Goal: Task Accomplishment & Management: Complete application form

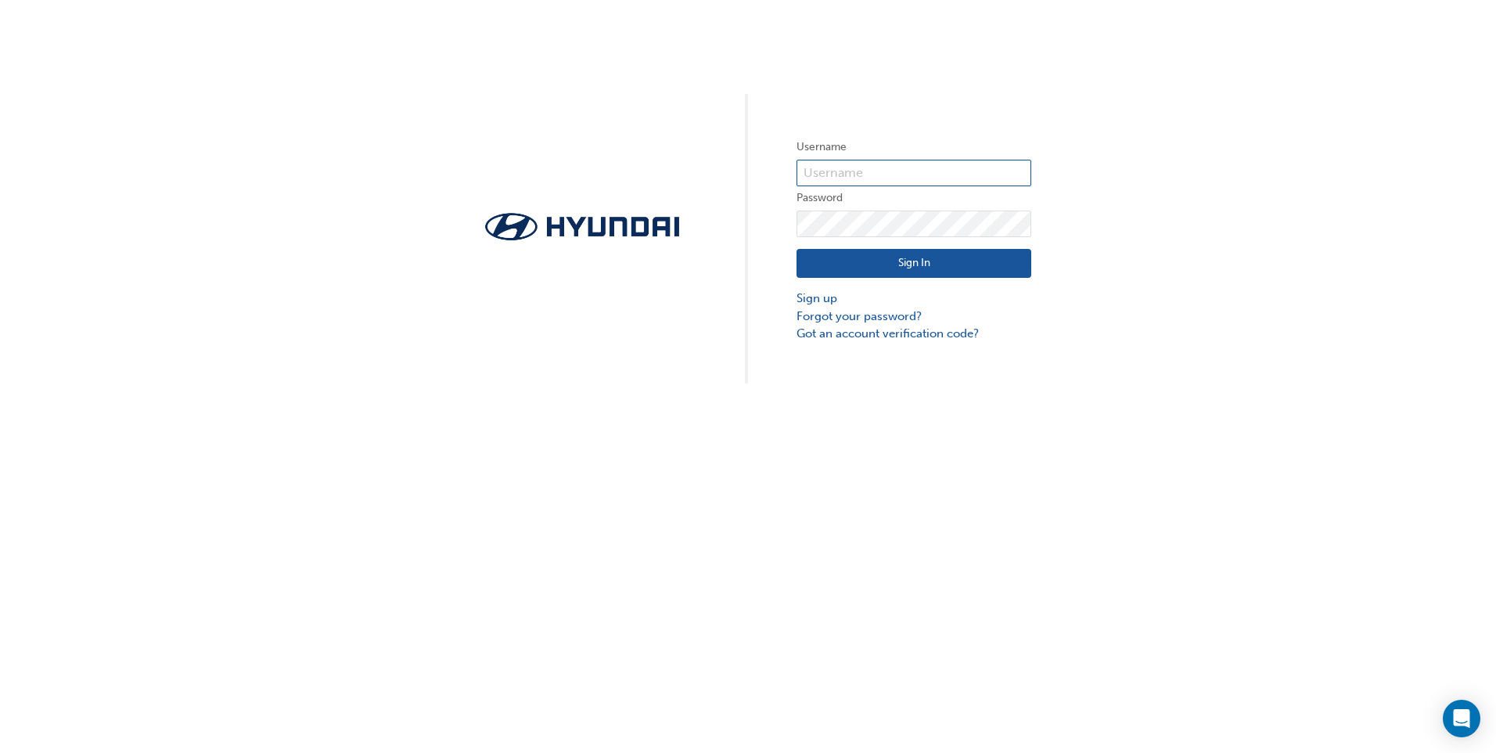
click at [890, 166] on input "text" at bounding box center [913, 173] width 235 height 27
click at [987, 99] on div "Username Password Sign In Sign up Forgot your password? Got an account verifica…" at bounding box center [748, 191] width 1496 height 383
click at [820, 301] on link "Sign up" at bounding box center [913, 298] width 235 height 18
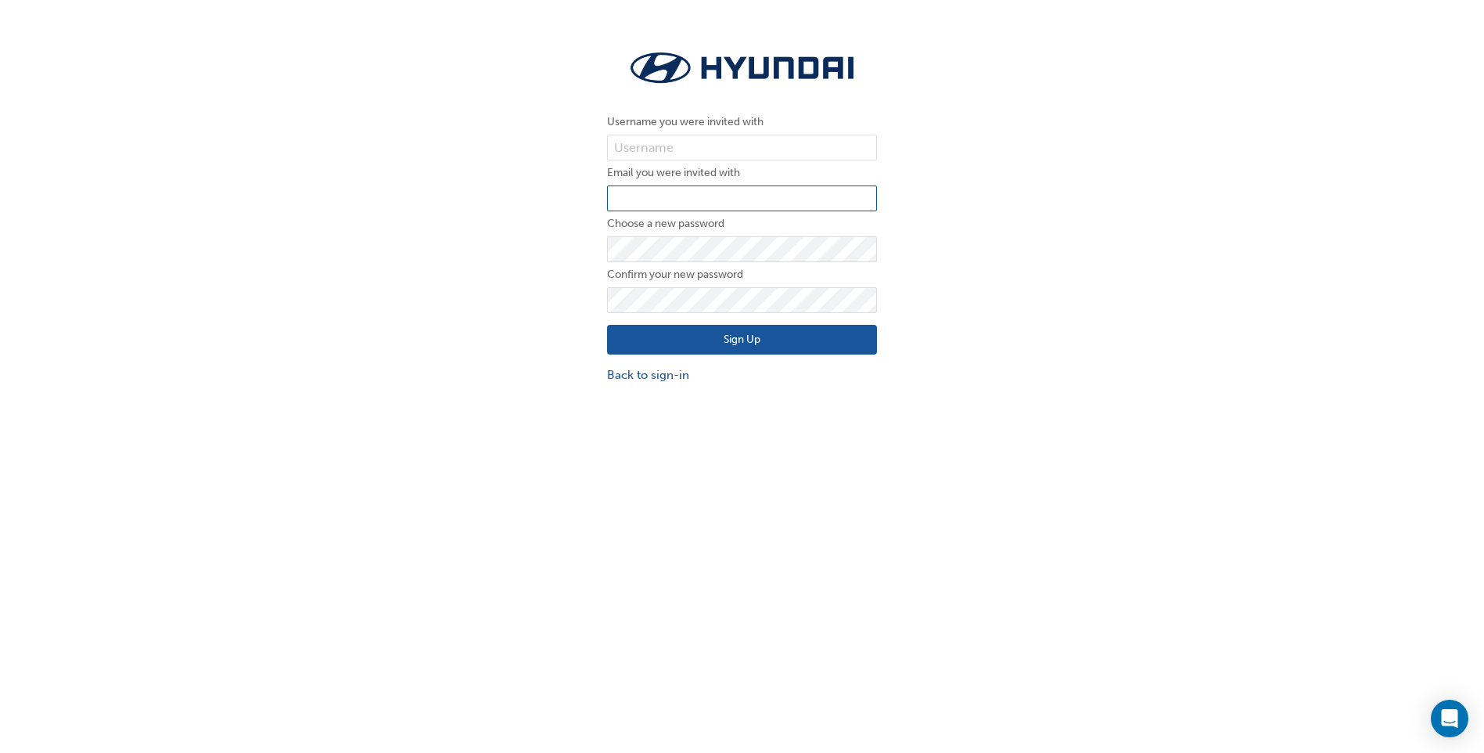
click at [681, 194] on input "email" at bounding box center [742, 198] width 270 height 27
drag, startPoint x: 681, startPoint y: 194, endPoint x: 531, endPoint y: 161, distance: 153.8
click at [531, 161] on div "Username you were invited with Email you were invited with Choose a new passwor…" at bounding box center [742, 215] width 1484 height 360
click at [693, 151] on input "text" at bounding box center [742, 148] width 270 height 27
paste input "31860"
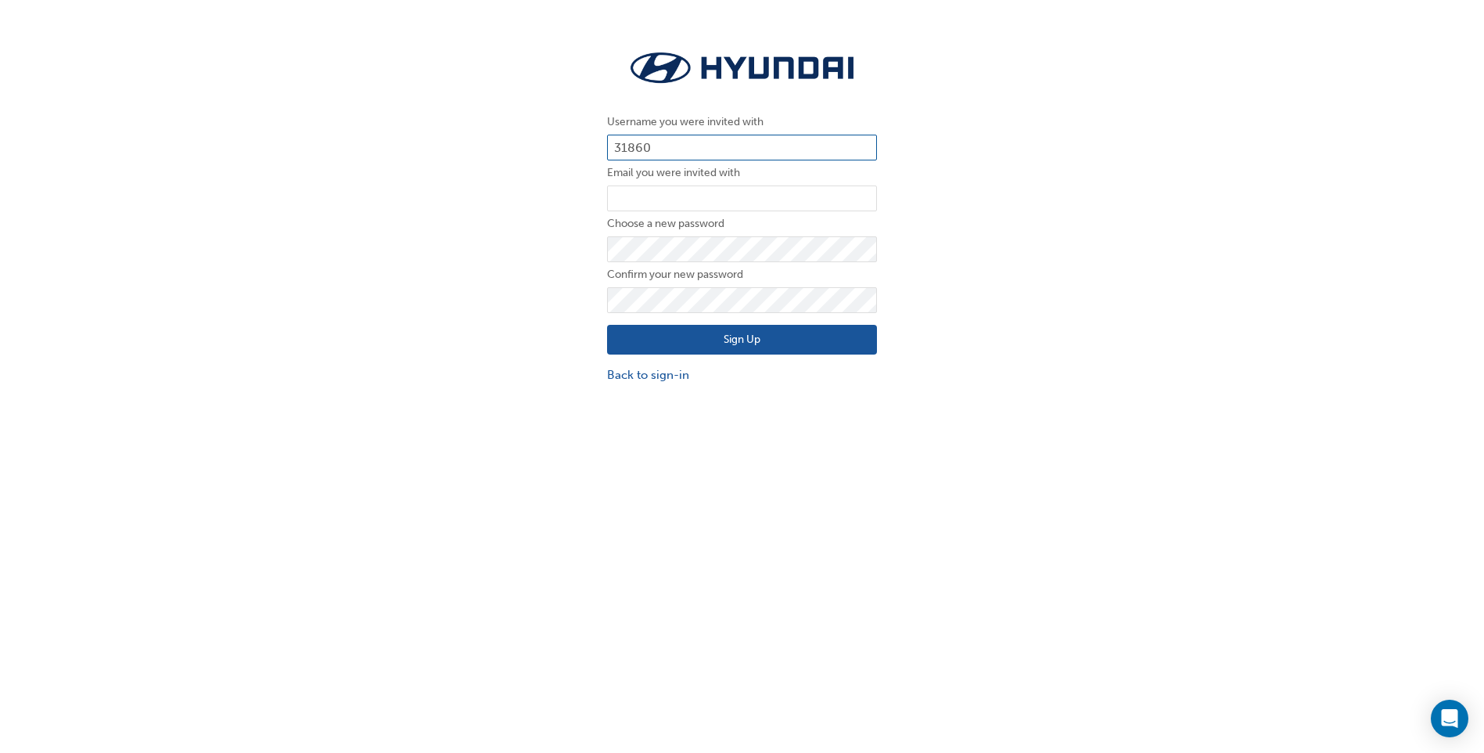
type input "31860"
click at [703, 195] on input "email" at bounding box center [742, 198] width 270 height 27
paste input "[PERSON_NAME][EMAIL_ADDRESS][PERSON_NAME][DOMAIN_NAME]"
type input "[PERSON_NAME][EMAIL_ADDRESS][PERSON_NAME][DOMAIN_NAME]"
click at [514, 311] on div "Username you were invited with 31860 Email you were invited with [PERSON_NAME][…" at bounding box center [742, 215] width 1484 height 360
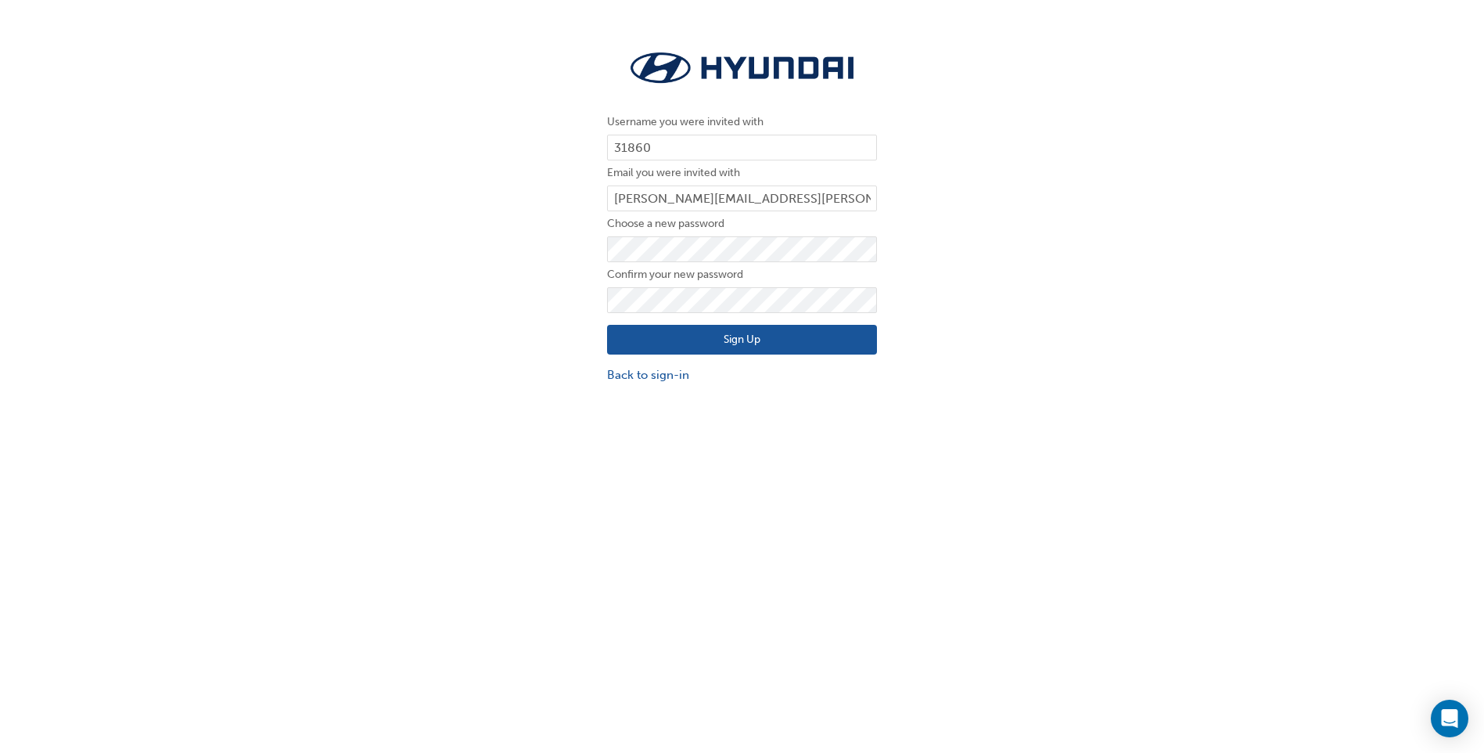
click at [772, 342] on button "Sign Up" at bounding box center [742, 340] width 270 height 30
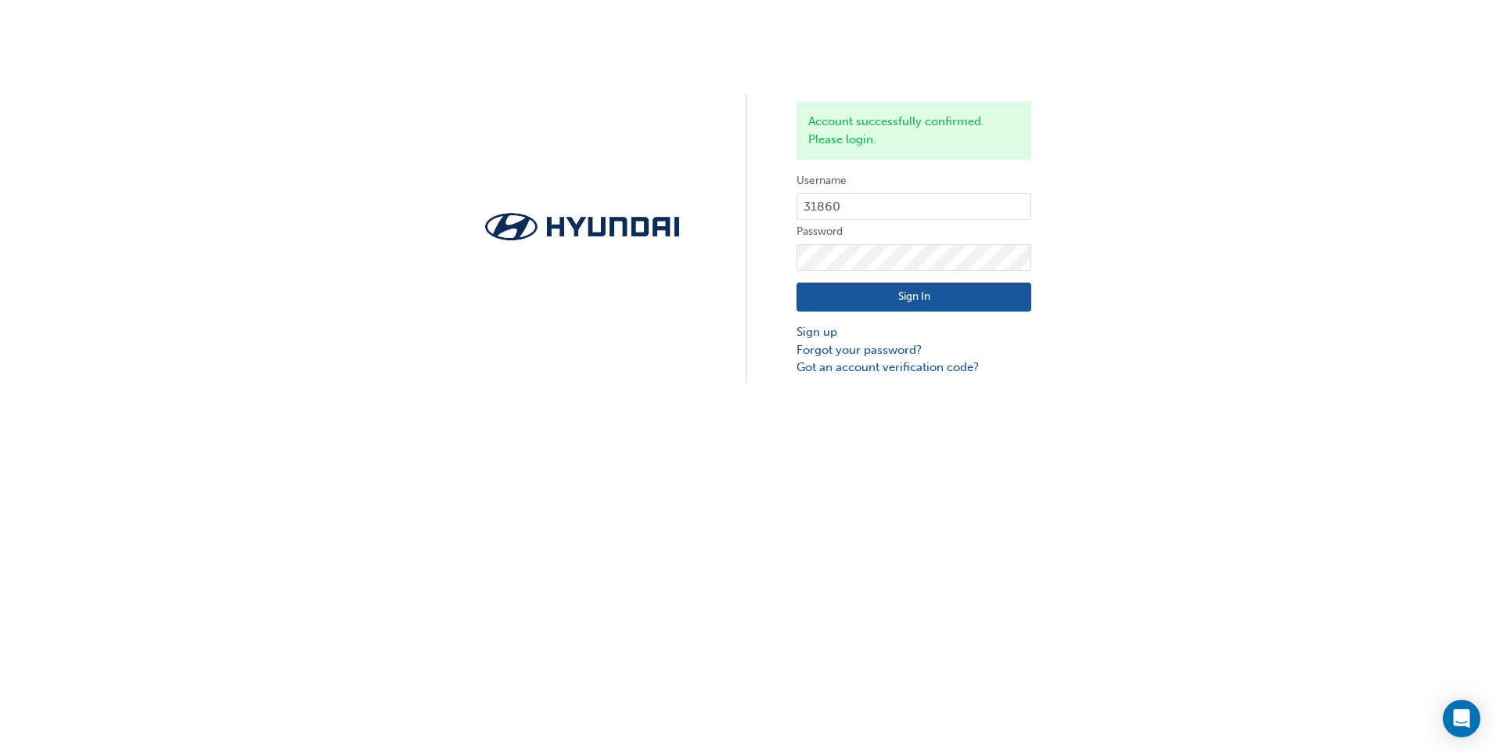
click at [960, 293] on button "Sign In" at bounding box center [913, 297] width 235 height 30
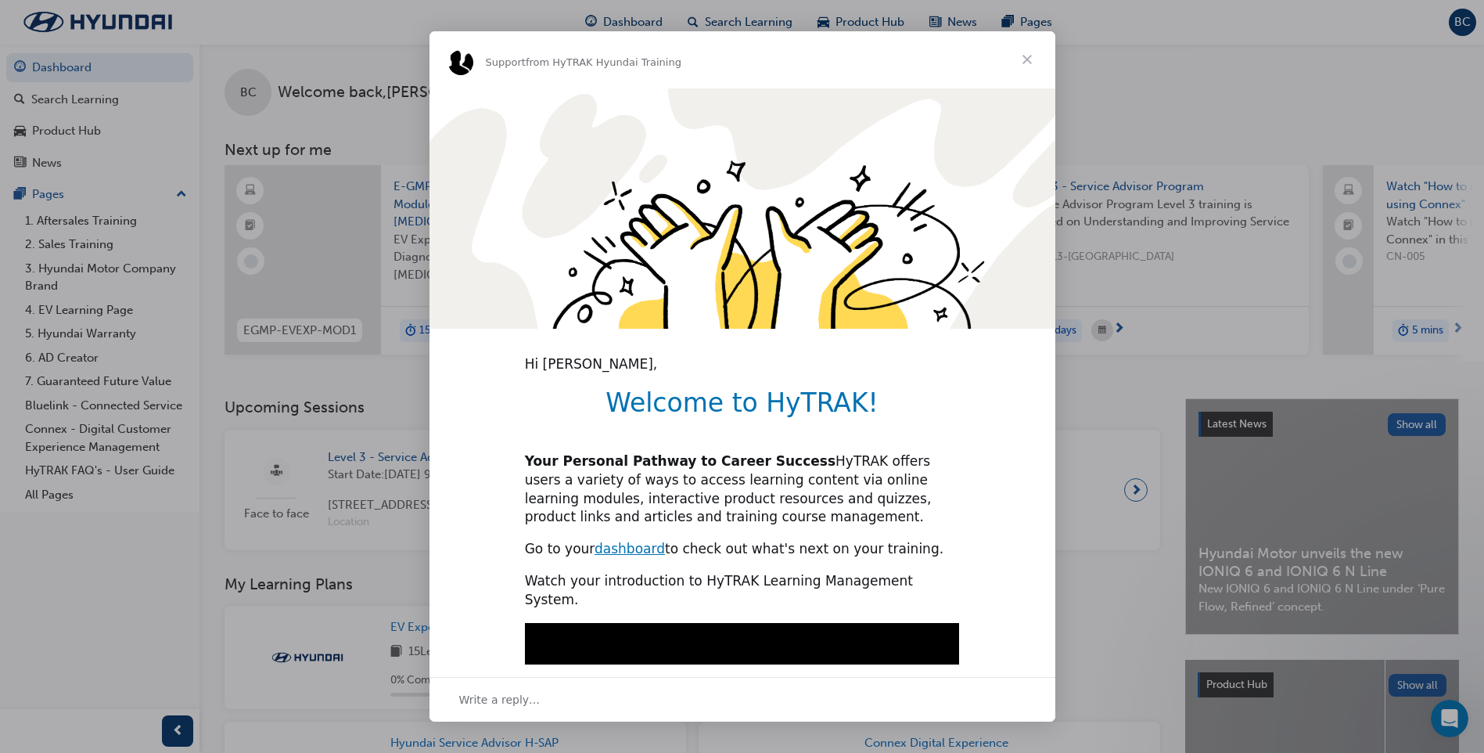
click at [1037, 48] on span "Close" at bounding box center [1027, 59] width 56 height 56
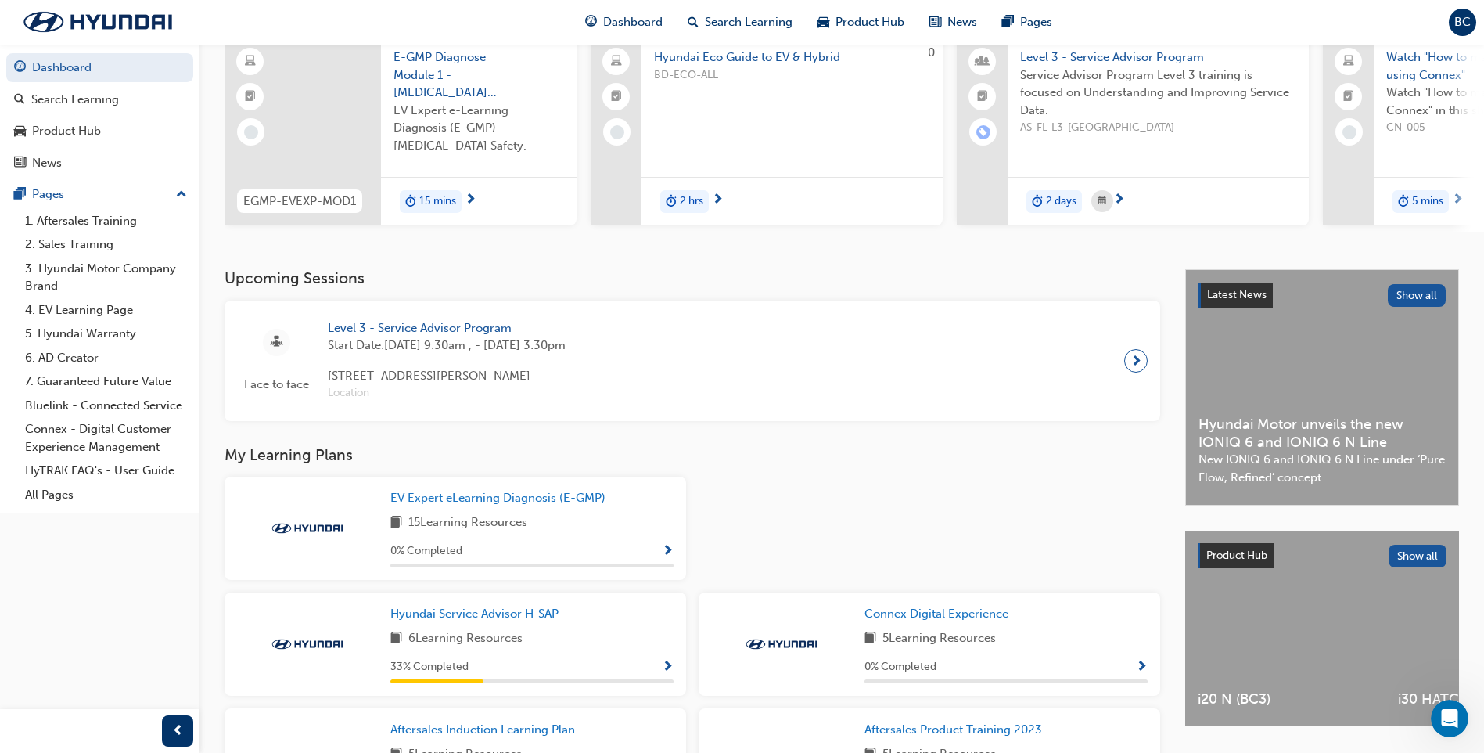
scroll to position [313, 0]
